Goal: Task Accomplishment & Management: Complete application form

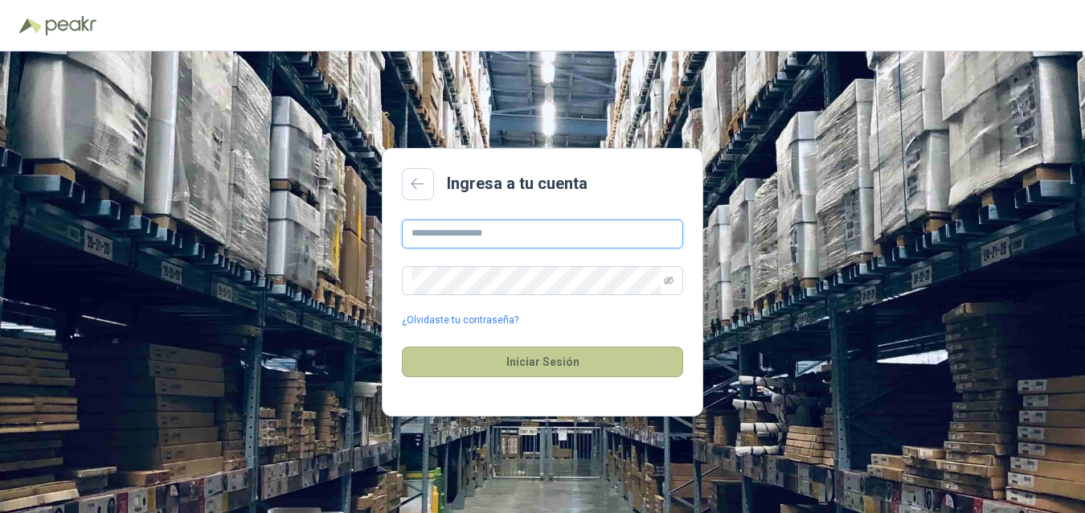
type input "**********"
click at [554, 355] on button "Iniciar Sesión" at bounding box center [542, 361] width 281 height 31
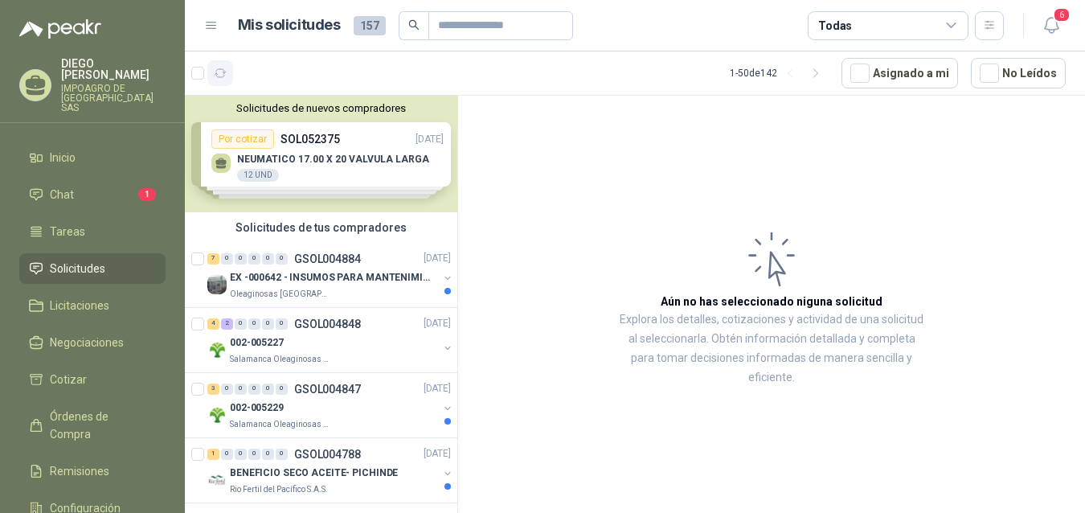
click at [221, 75] on icon "button" at bounding box center [221, 74] width 14 height 14
click at [328, 280] on p "EX -000642 - INSUMOS PARA MANTENIMIENTO PREVENTIVO" at bounding box center [330, 278] width 200 height 15
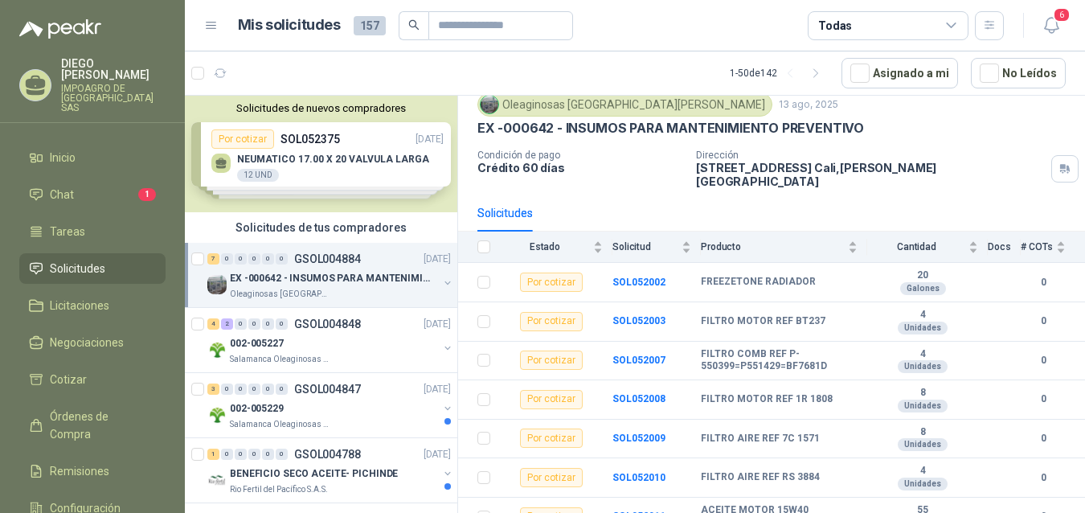
scroll to position [65, 0]
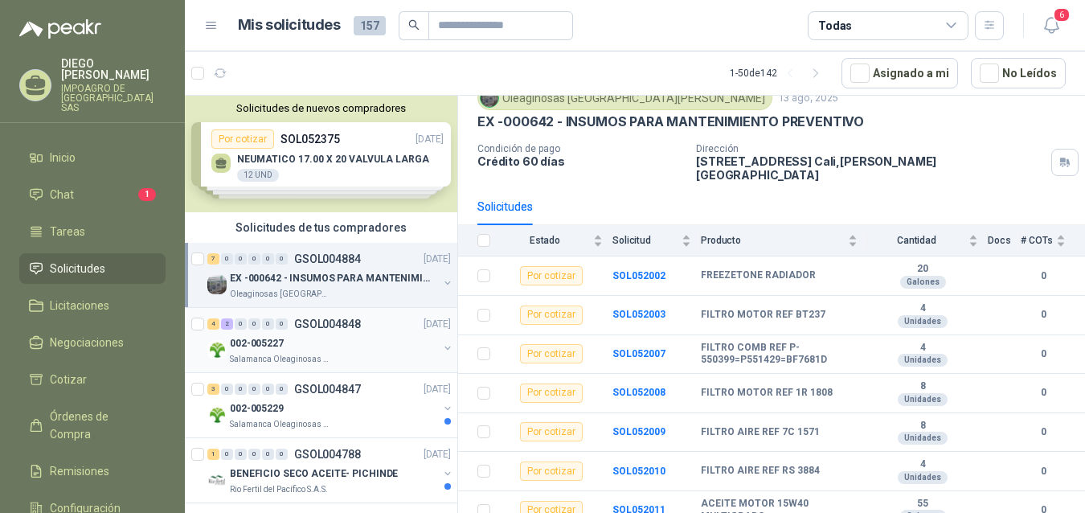
click at [362, 338] on div "002-005227" at bounding box center [334, 343] width 208 height 19
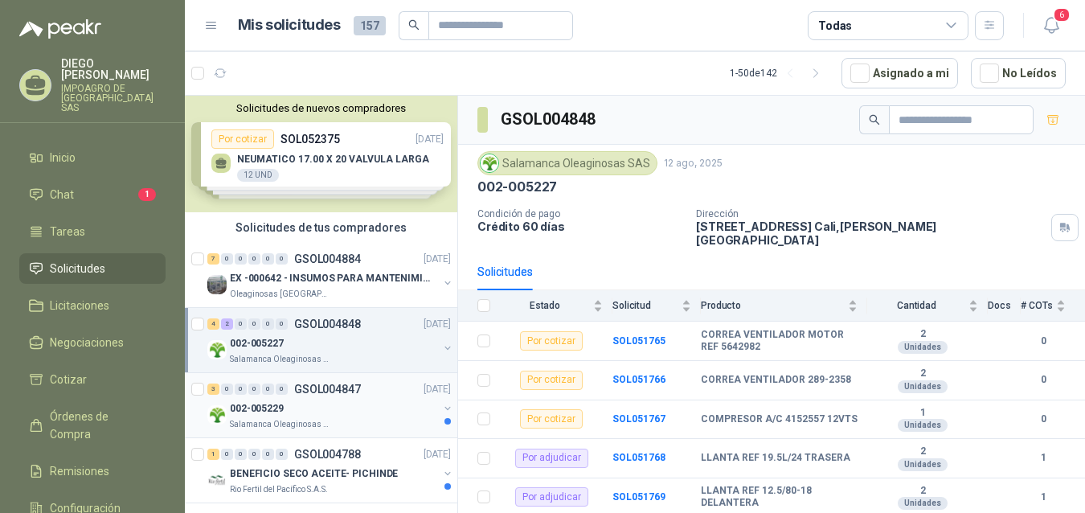
click at [351, 399] on div "002-005229" at bounding box center [334, 408] width 208 height 19
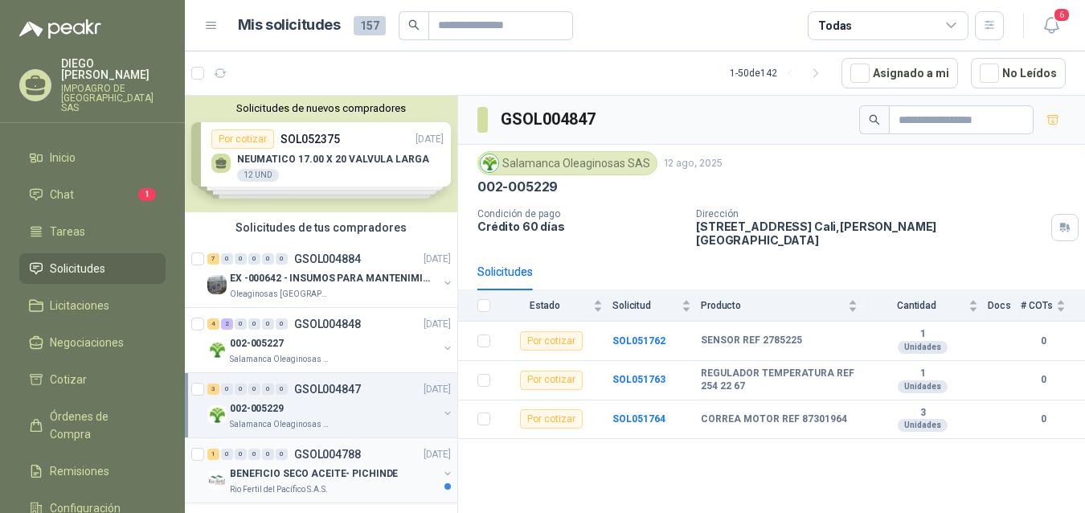
click at [361, 468] on p "BENEFICIO SECO ACEITE- PICHINDE" at bounding box center [314, 473] width 168 height 15
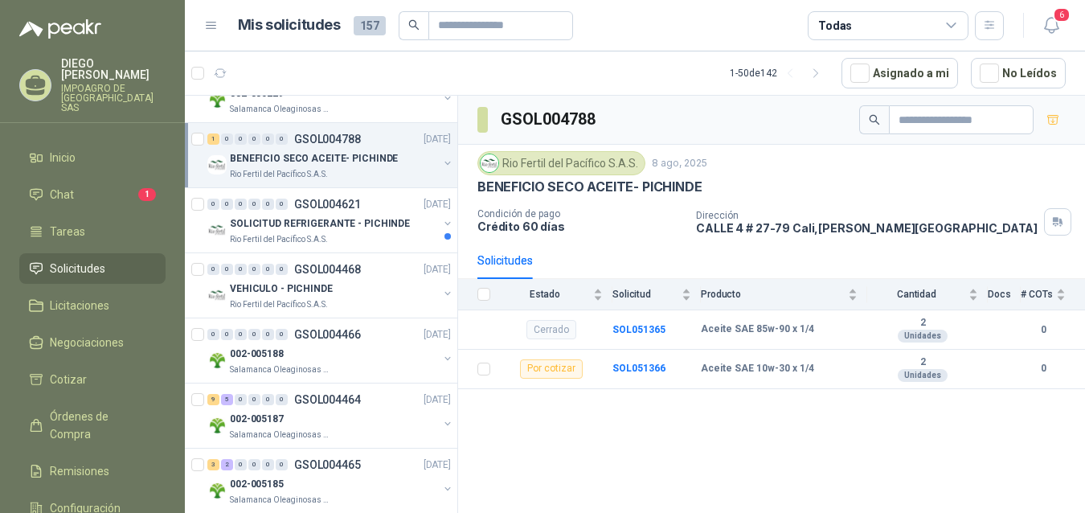
scroll to position [316, 0]
click at [88, 186] on li "Chat 1" at bounding box center [92, 195] width 127 height 18
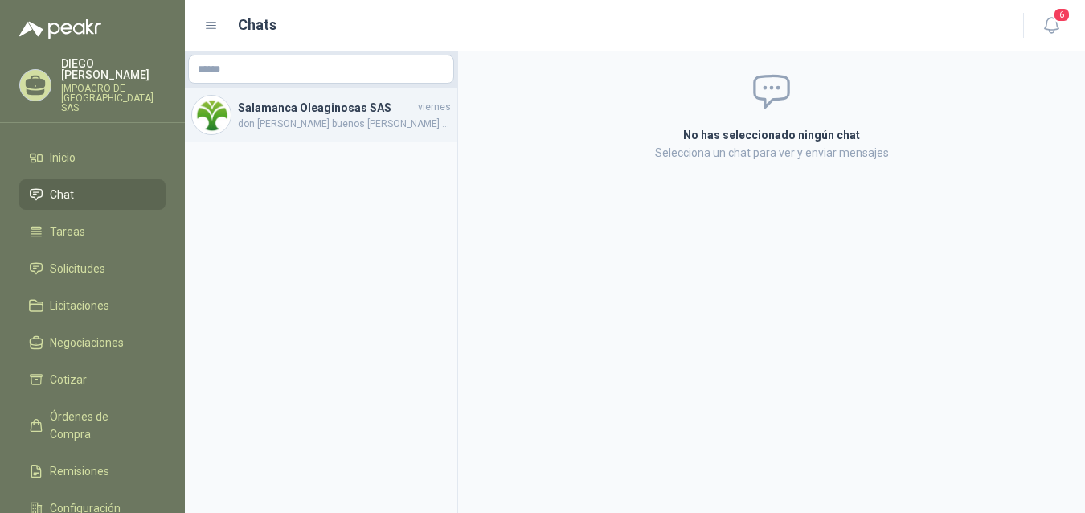
click at [350, 125] on span "don [PERSON_NAME] buenos [PERSON_NAME] por favor colocar nuevamente el precio d…" at bounding box center [344, 124] width 213 height 15
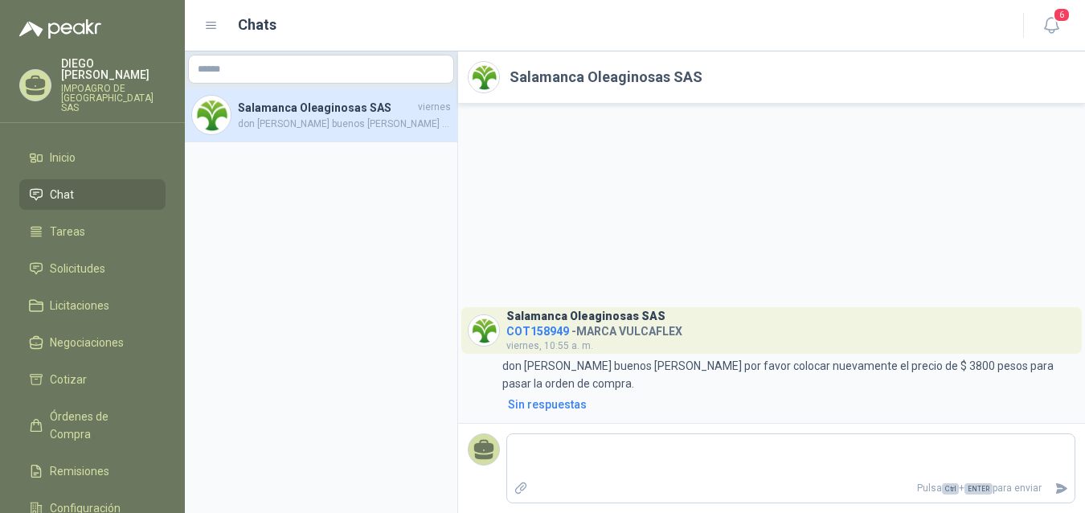
click at [535, 338] on span "COT158949" at bounding box center [537, 331] width 63 height 13
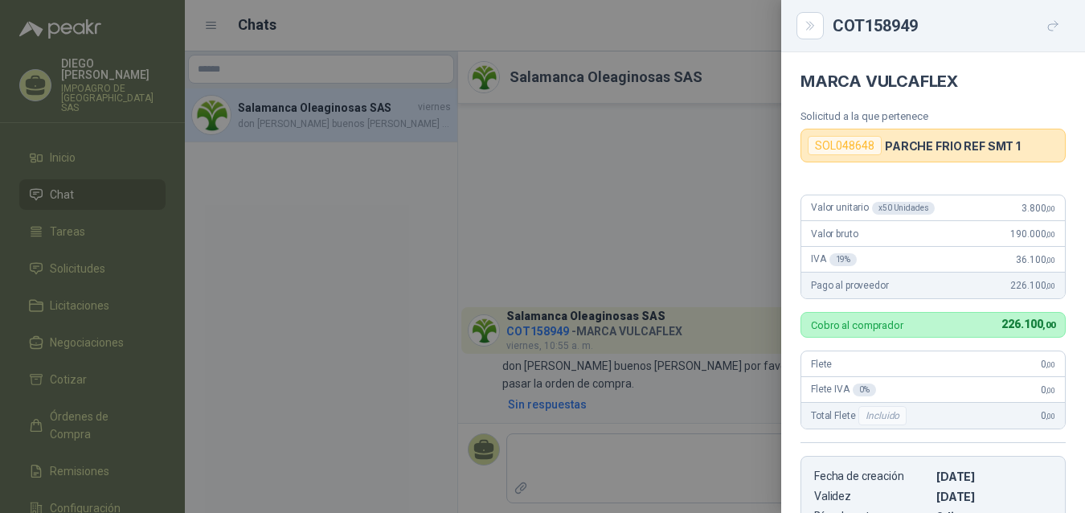
click at [965, 371] on div "Flete 0 ,00" at bounding box center [933, 364] width 264 height 26
click at [704, 180] on div at bounding box center [542, 256] width 1085 height 513
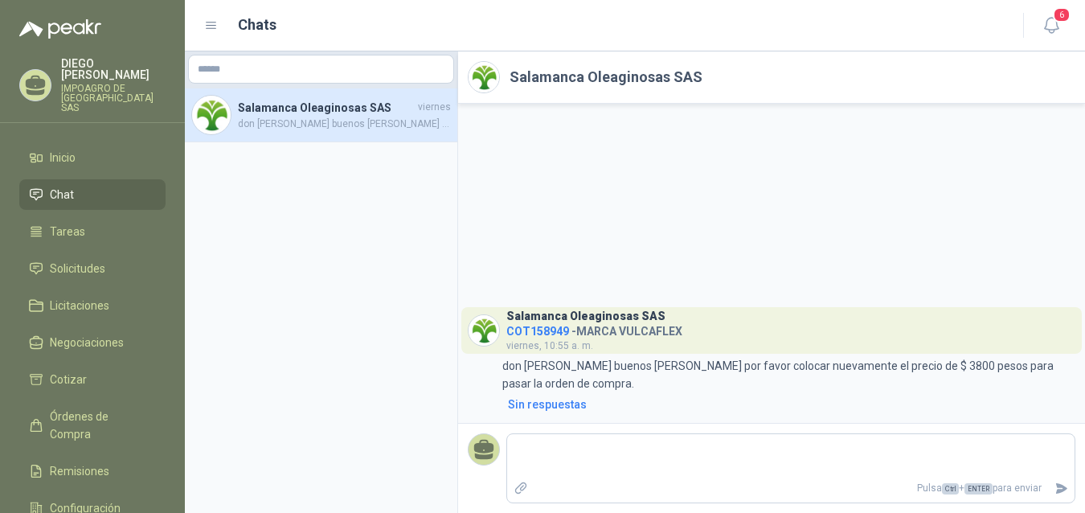
click at [540, 338] on span "COT158949" at bounding box center [537, 331] width 63 height 13
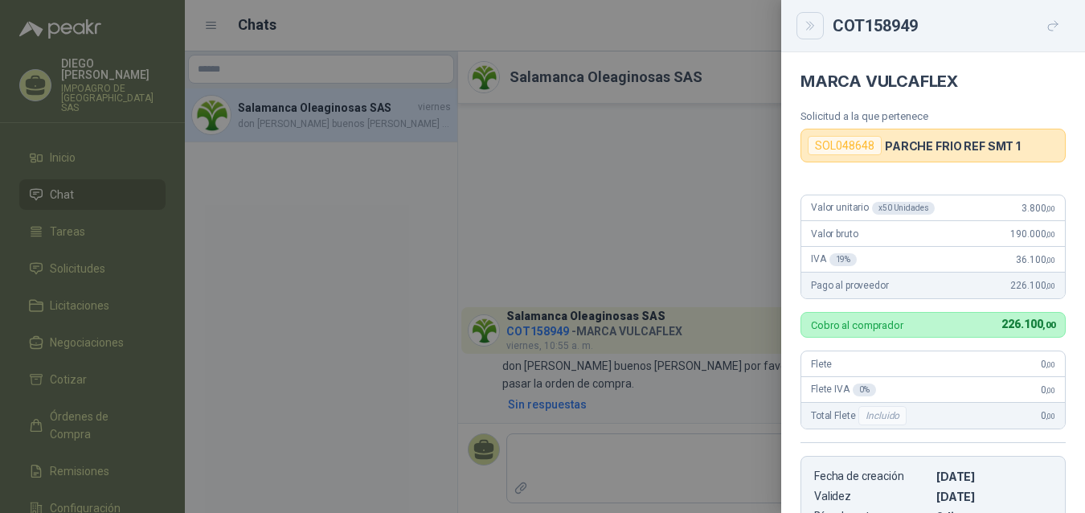
click at [811, 29] on icon "Close" at bounding box center [809, 26] width 7 height 8
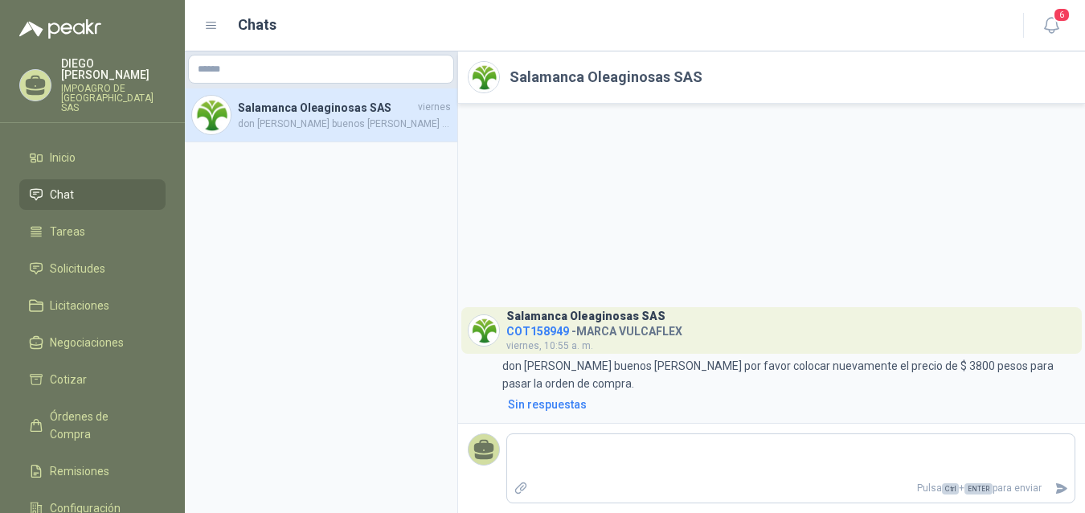
click at [534, 338] on span "COT158949" at bounding box center [537, 331] width 63 height 13
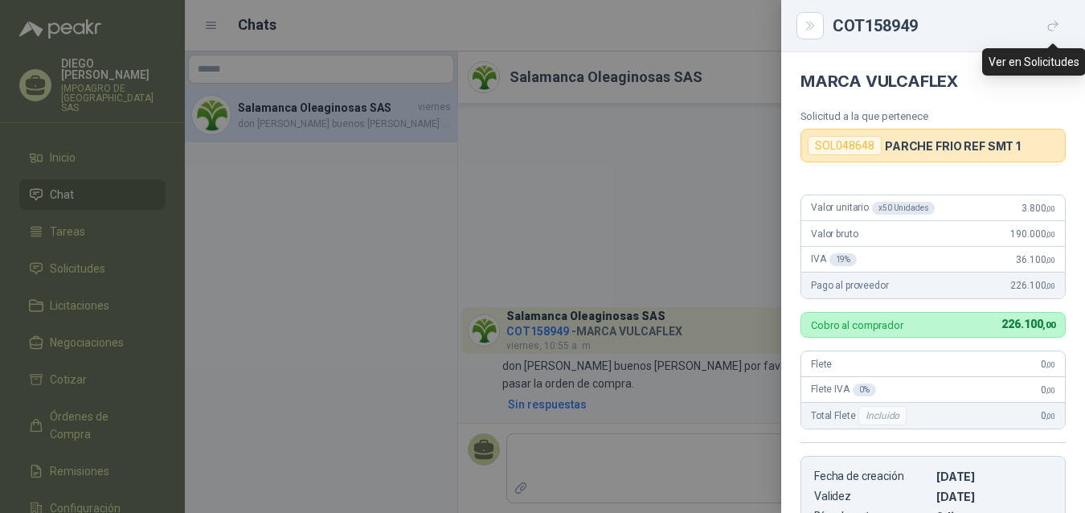
click at [1056, 27] on icon "button" at bounding box center [1053, 26] width 14 height 14
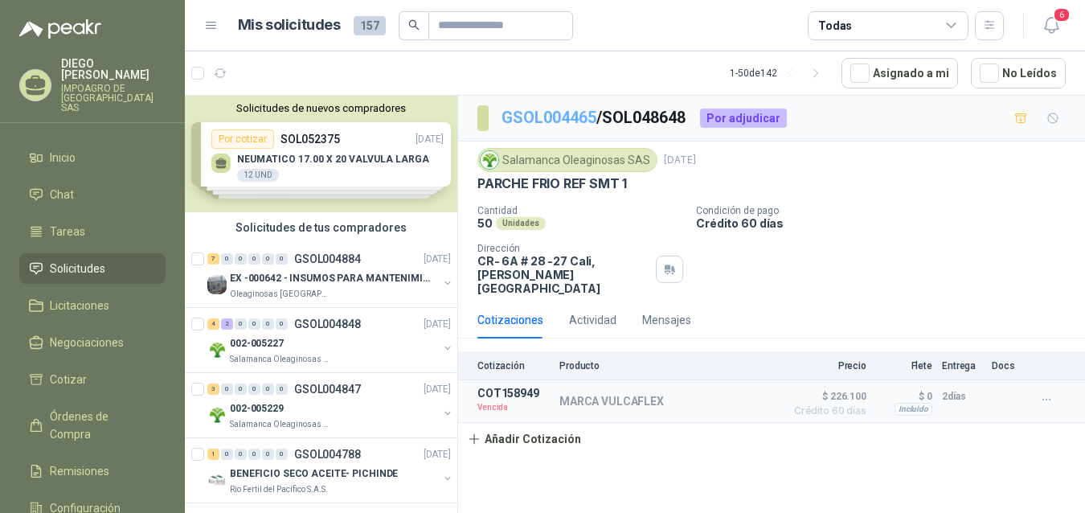
click at [557, 117] on link "GSOL004465" at bounding box center [549, 117] width 95 height 19
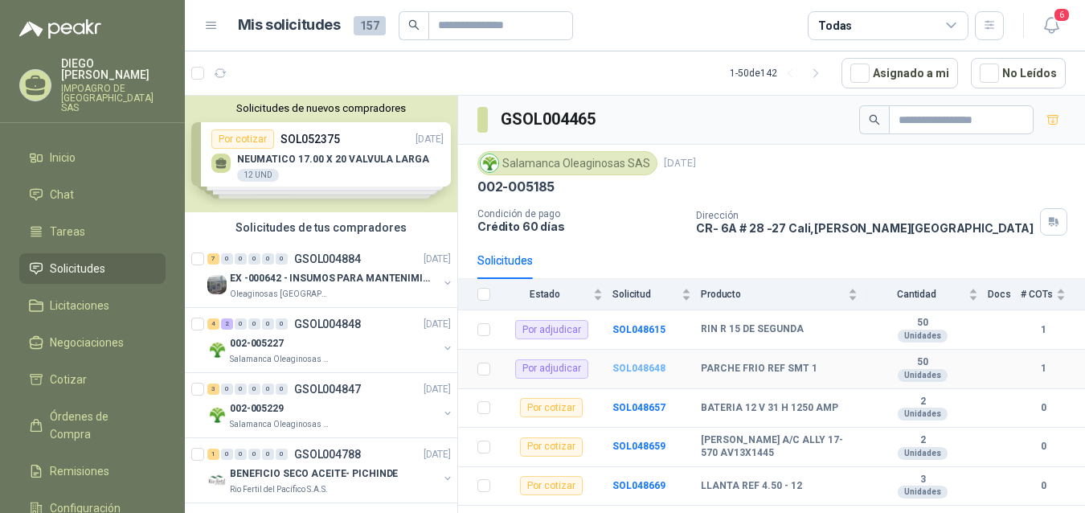
click at [630, 366] on b "SOL048648" at bounding box center [638, 367] width 53 height 11
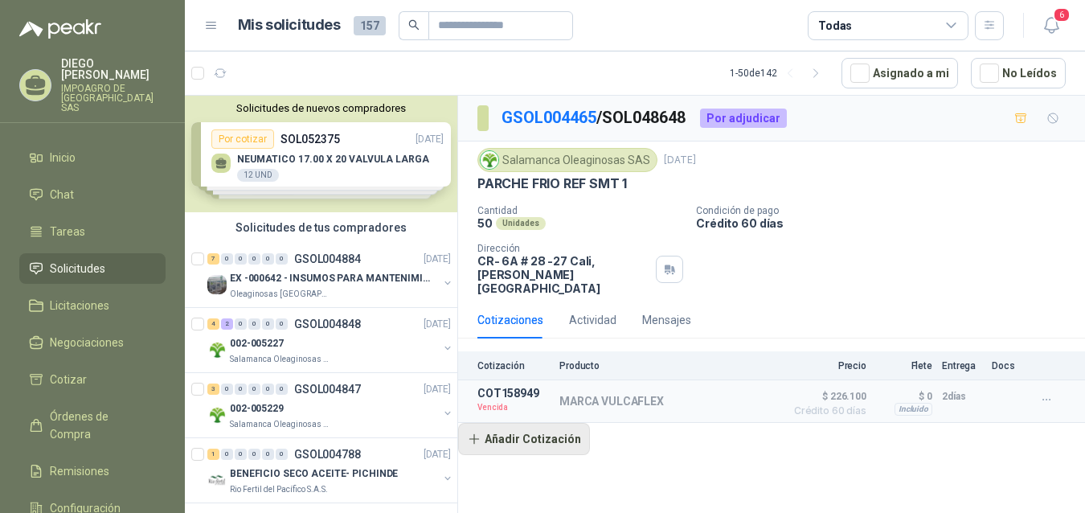
click at [542, 423] on button "Añadir Cotización" at bounding box center [524, 439] width 132 height 32
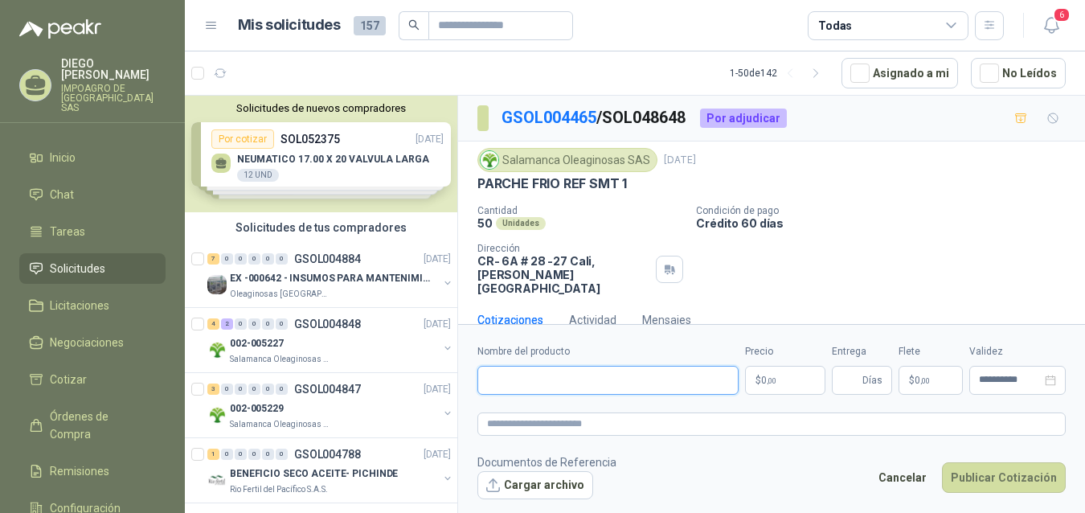
click at [563, 378] on input "Nombre del producto" at bounding box center [607, 380] width 261 height 29
type input "**********"
click at [788, 383] on p "$ 0 ,00" at bounding box center [785, 380] width 80 height 29
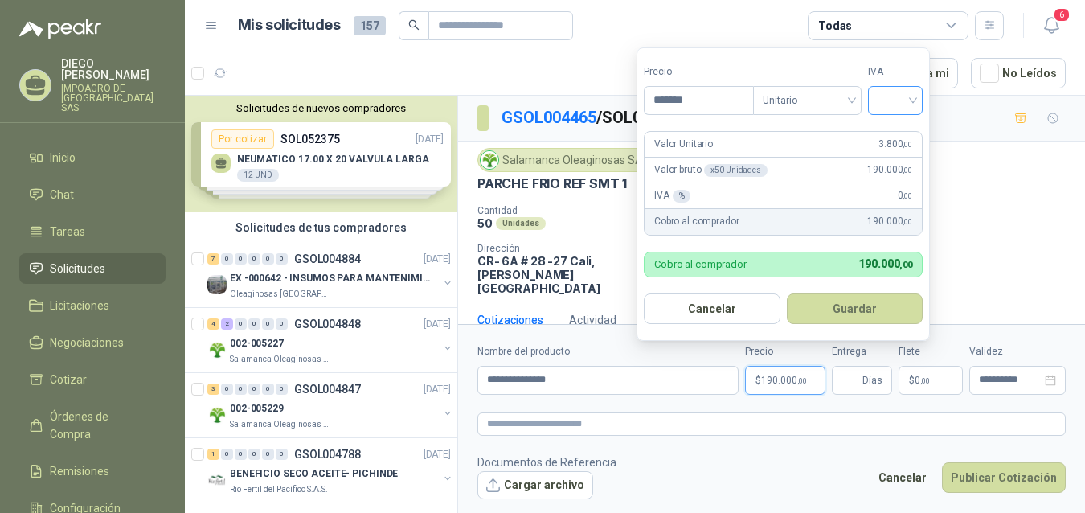
type input "*******"
click at [913, 100] on input "search" at bounding box center [895, 99] width 35 height 24
click at [903, 133] on div "19%" at bounding box center [899, 134] width 30 height 18
click at [871, 317] on button "Guardar" at bounding box center [857, 308] width 138 height 31
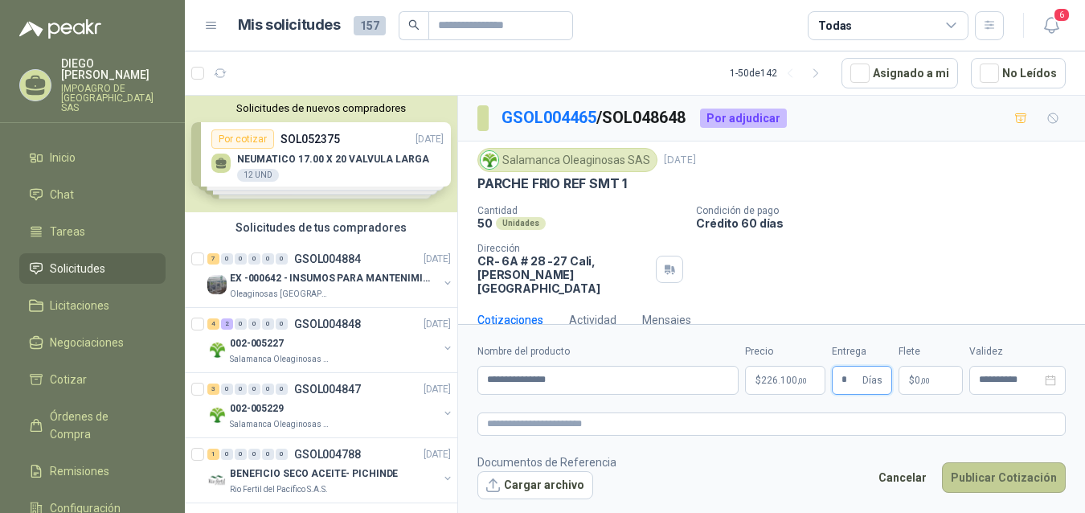
type input "*"
click at [991, 474] on button "Publicar Cotización" at bounding box center [1004, 477] width 124 height 31
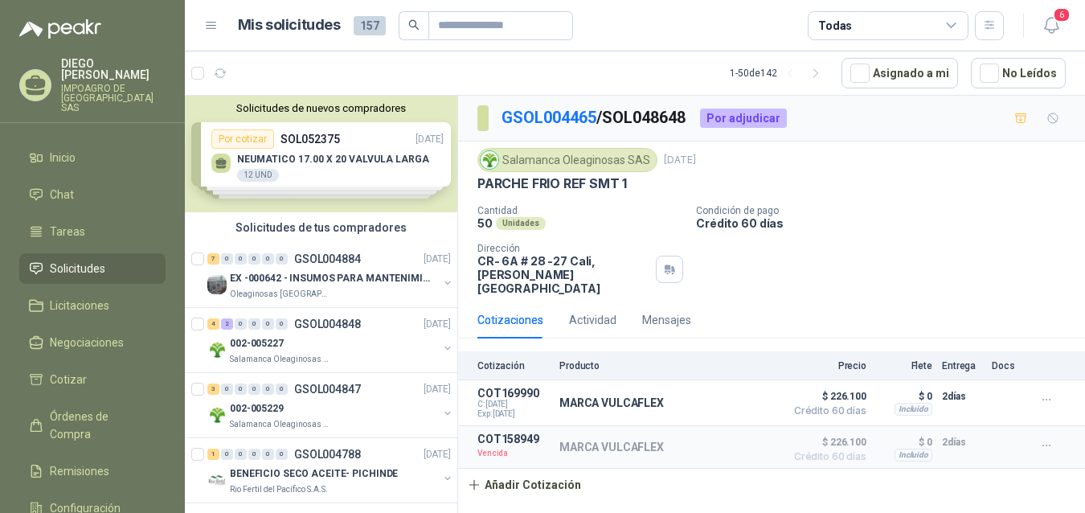
click at [1013, 197] on div "Salamanca Oleaginosas SAS [DATE] PARCHE FRIO REF SMT 1 Cantidad 50 Unidades Con…" at bounding box center [771, 221] width 588 height 147
